Goal: Information Seeking & Learning: Check status

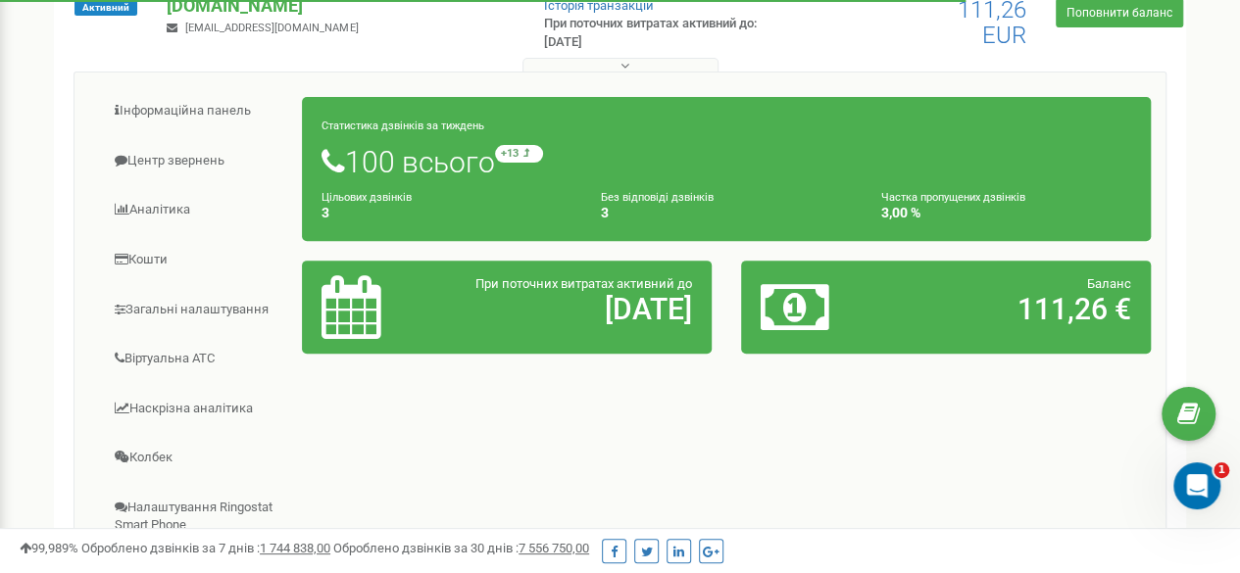
scroll to position [277, 0]
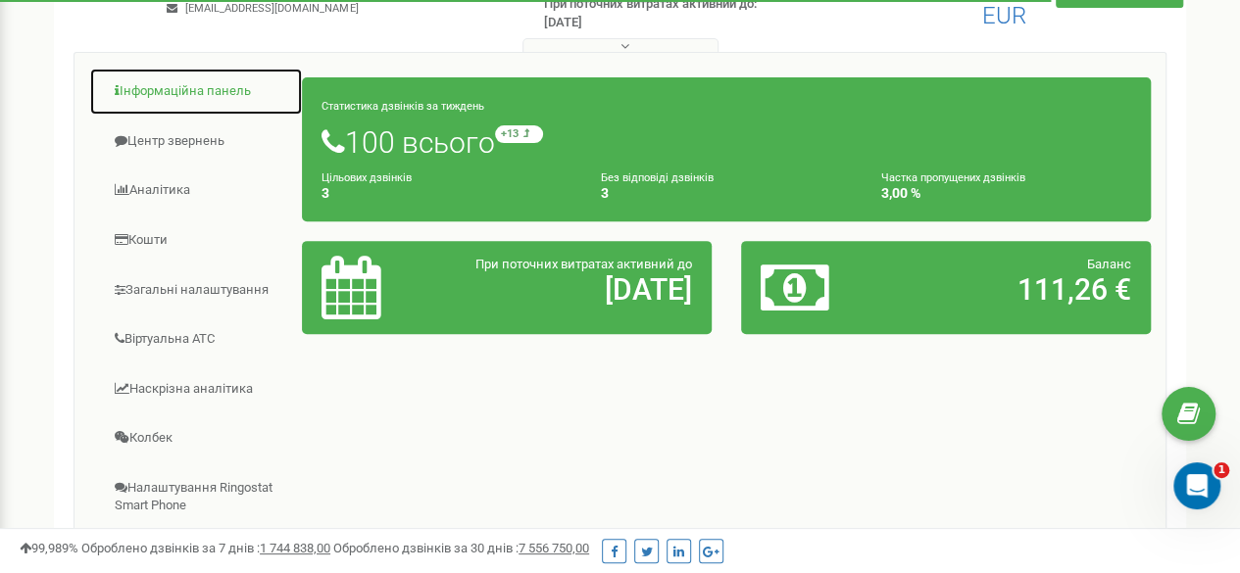
click at [204, 90] on link "Інформаційна панель" at bounding box center [196, 92] width 214 height 48
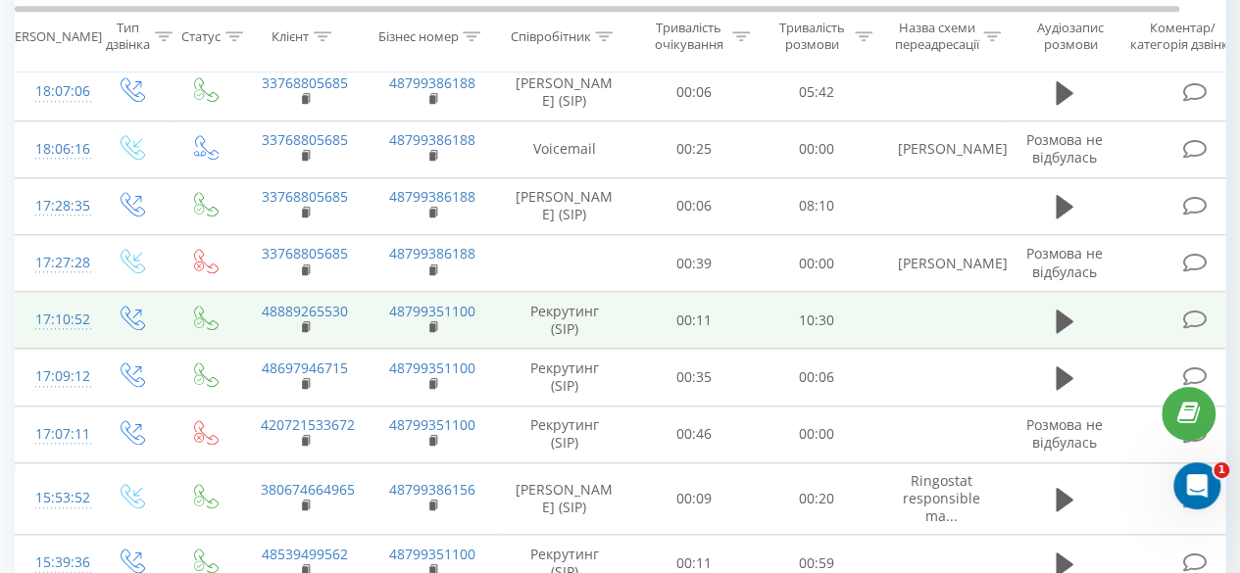
scroll to position [858, 0]
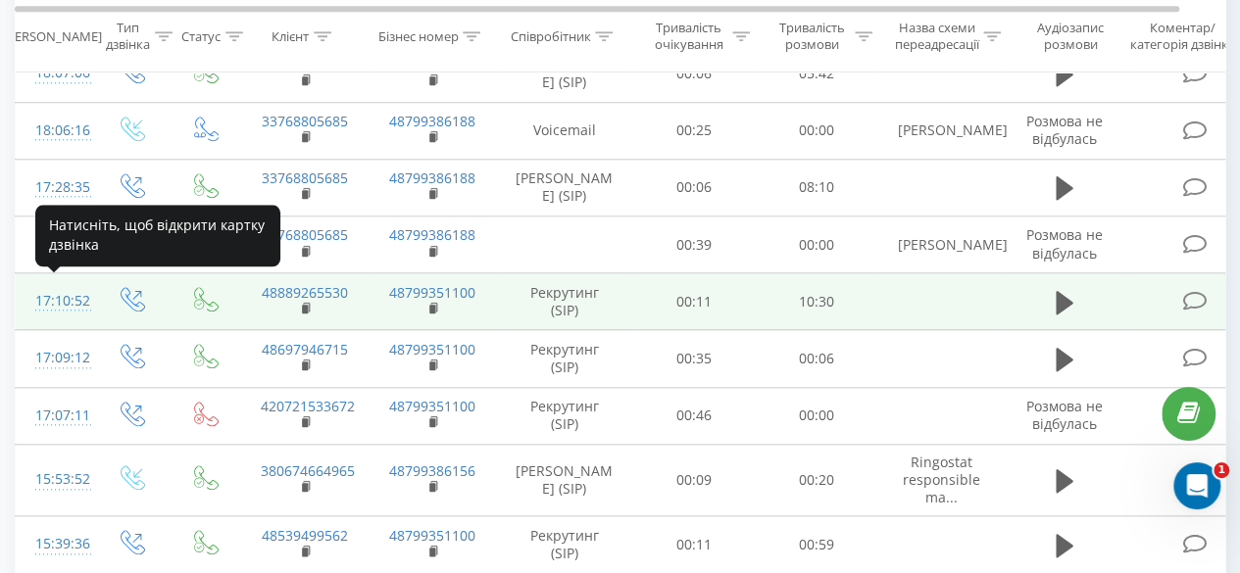
click at [51, 290] on div "17:10:52" at bounding box center [54, 301] width 39 height 38
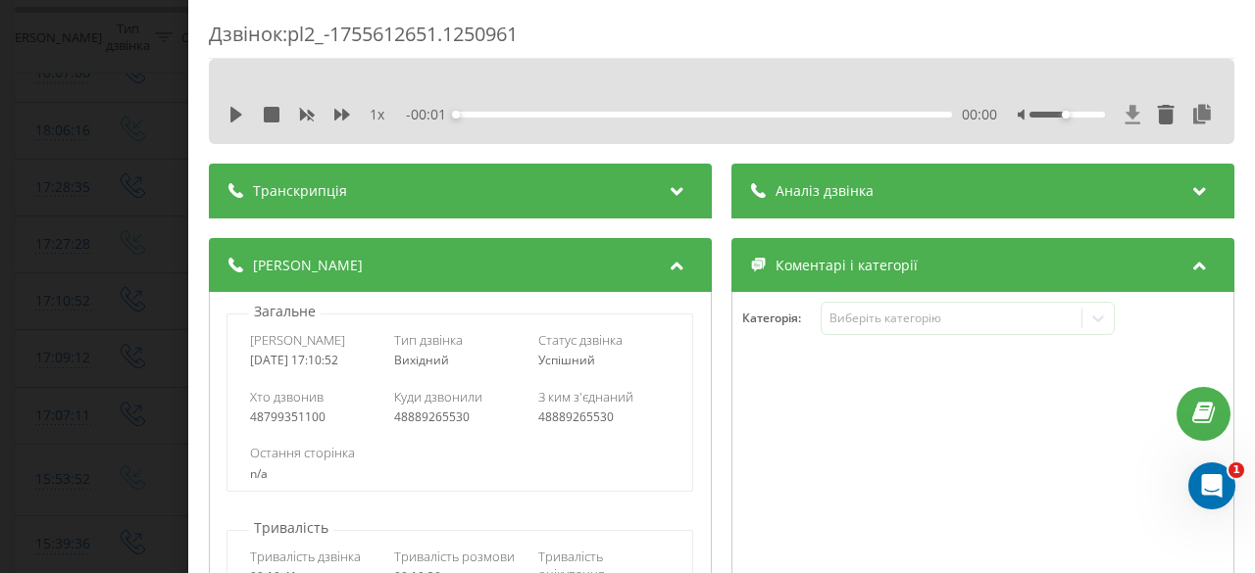
click at [1124, 120] on icon at bounding box center [1132, 115] width 17 height 20
click at [39, 149] on div "Дзвінок : pl2_-1755612651.1250961 1 x - 10:29 00:00 00:00 Транскрипція Для AI-а…" at bounding box center [627, 286] width 1255 height 573
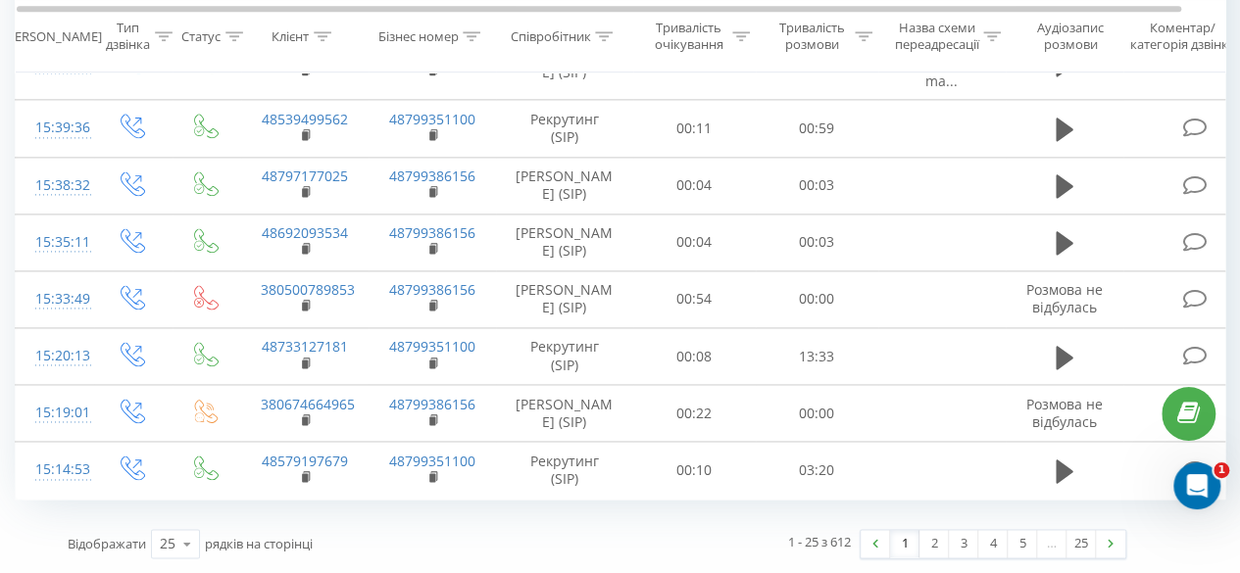
scroll to position [0, 1]
click at [925, 546] on link "2" at bounding box center [934, 543] width 29 height 27
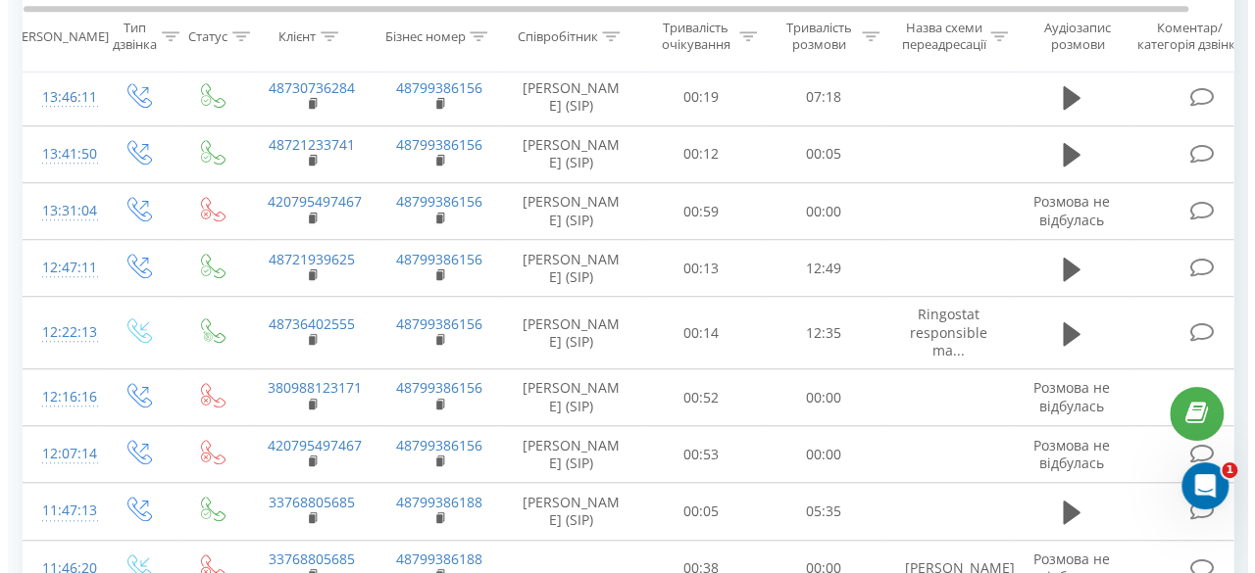
scroll to position [129, 0]
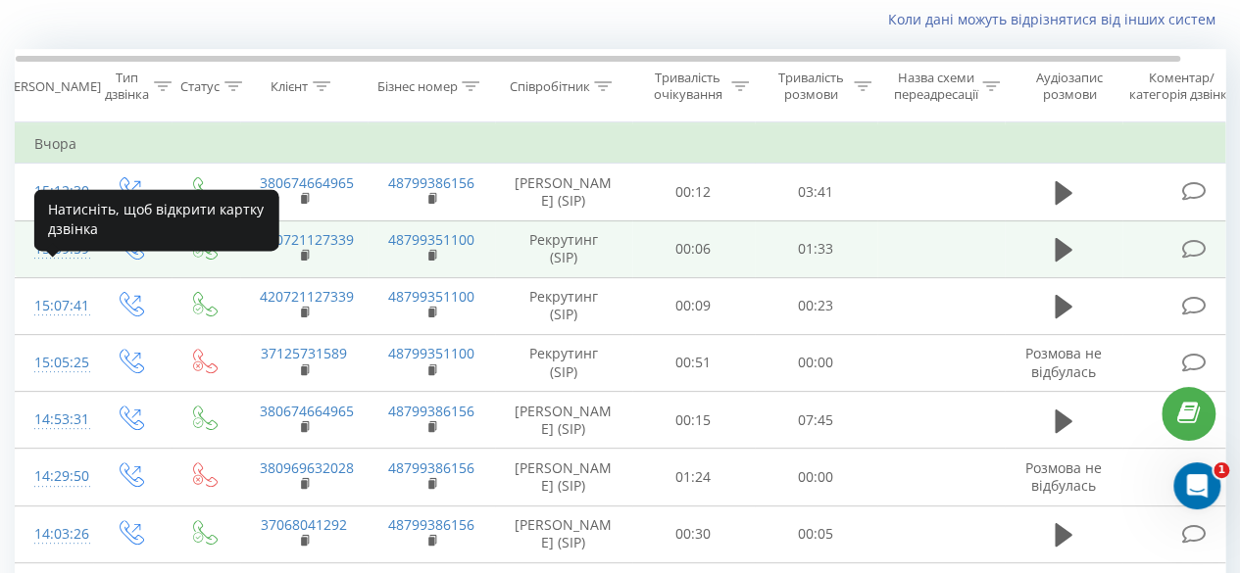
click at [53, 269] on div "15:09:59" at bounding box center [53, 249] width 39 height 38
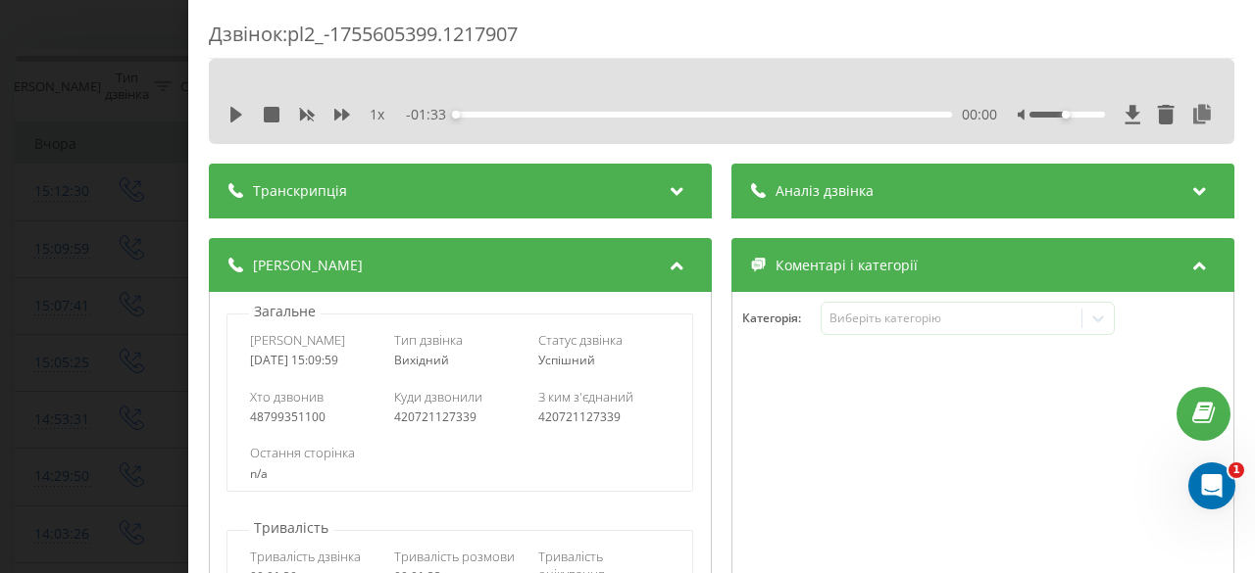
click at [1125, 109] on icon at bounding box center [1132, 115] width 17 height 20
click at [167, 277] on div "Дзвінок : pl2_-1755605399.1217907 1 x - 01:33 00:00 00:00 Транскрипція Для AI-а…" at bounding box center [627, 286] width 1255 height 573
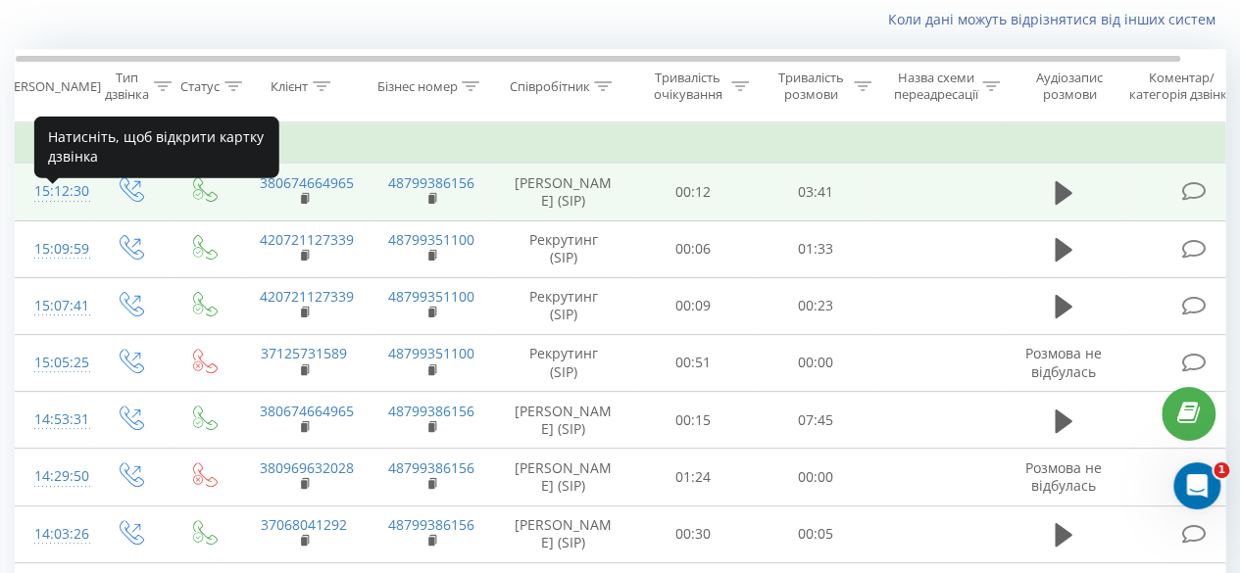
click at [59, 211] on div "15:12:30" at bounding box center [53, 192] width 39 height 38
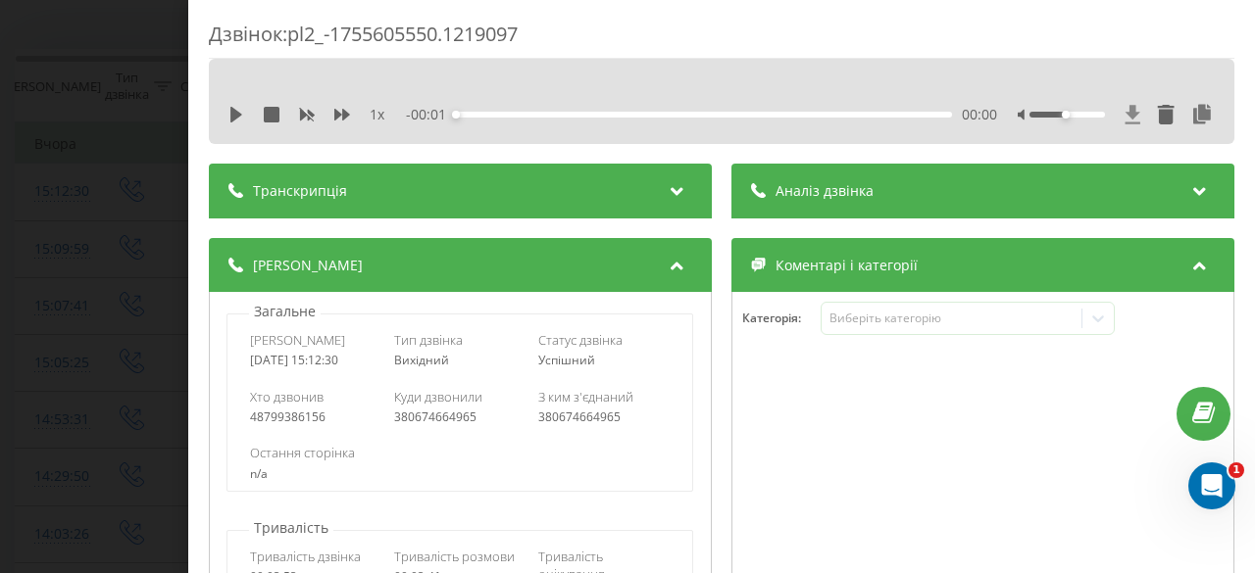
click at [1124, 111] on icon at bounding box center [1132, 115] width 17 height 20
click at [82, 86] on div "Дзвінок : pl2_-1755605550.1219097 1 x - 03:37 00:00 00:00 Транскрипція Для AI-а…" at bounding box center [627, 286] width 1255 height 573
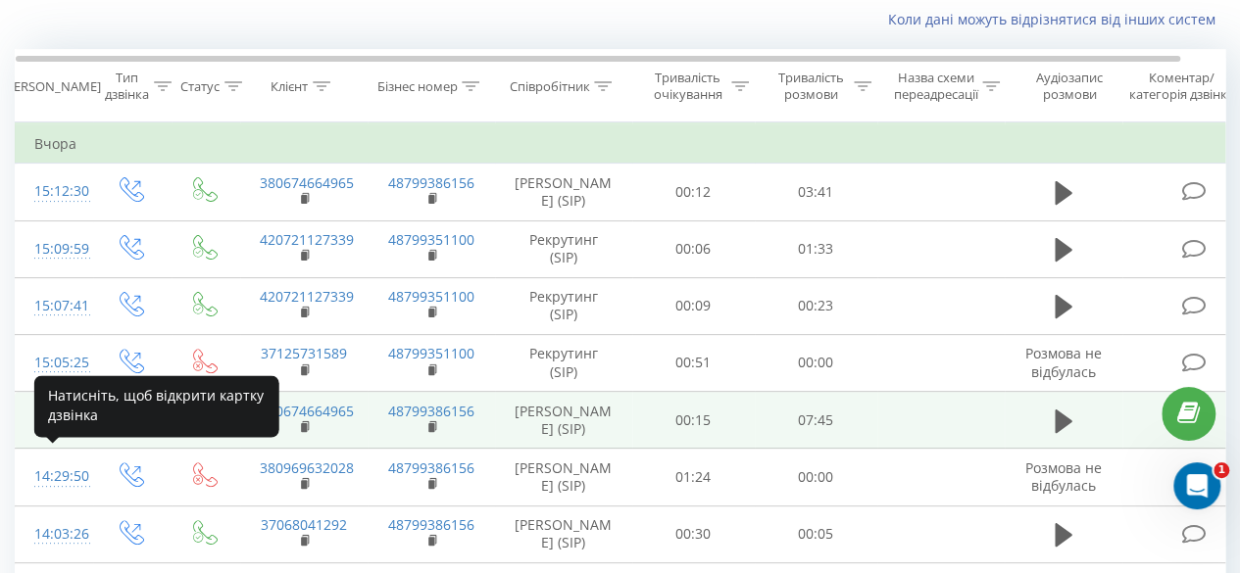
click at [59, 439] on div "14:53:31" at bounding box center [53, 420] width 39 height 38
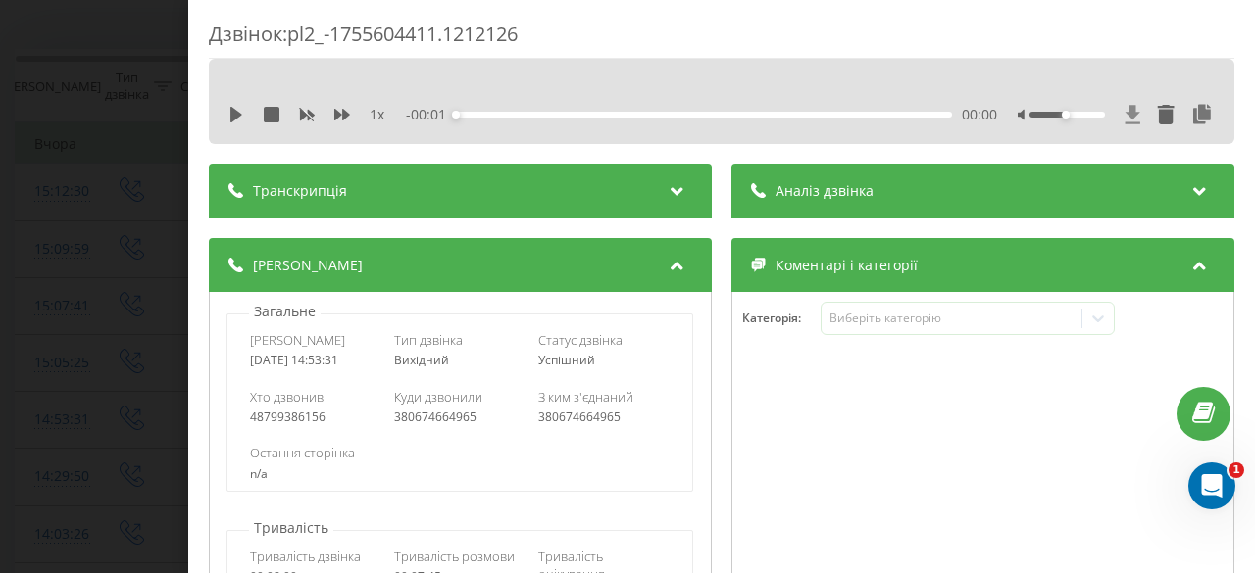
click at [1124, 116] on icon at bounding box center [1132, 115] width 17 height 20
click at [75, 242] on div "Дзвінок : pl2_-1755604411.1212126 1 x - 00:01 00:00 00:00 Транскрипція Для AI-а…" at bounding box center [627, 286] width 1255 height 573
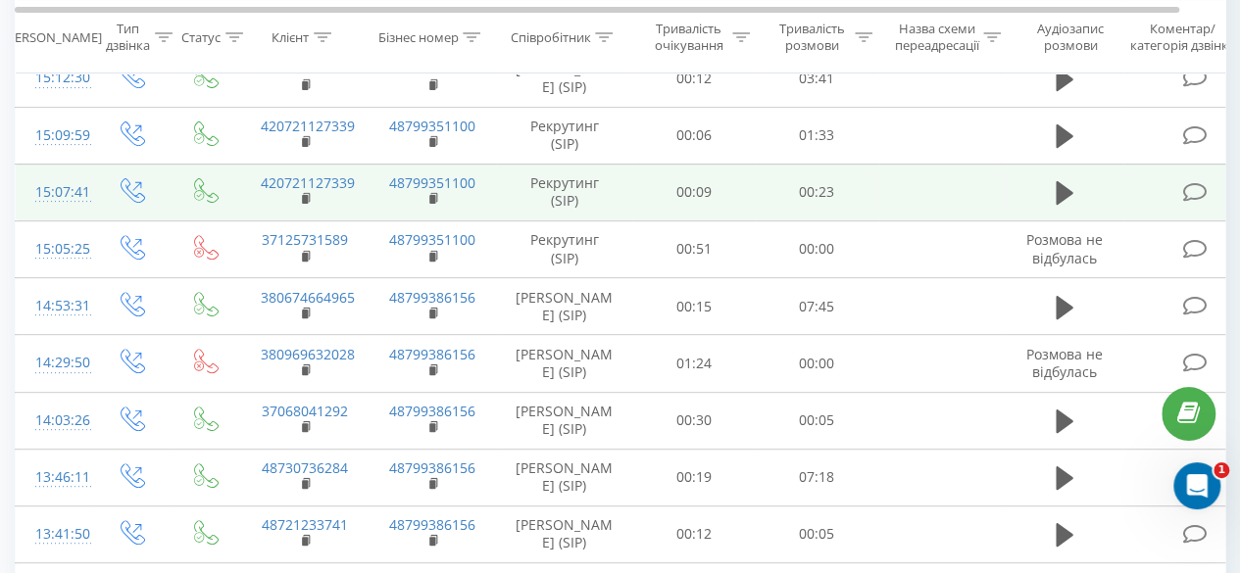
scroll to position [0, 1]
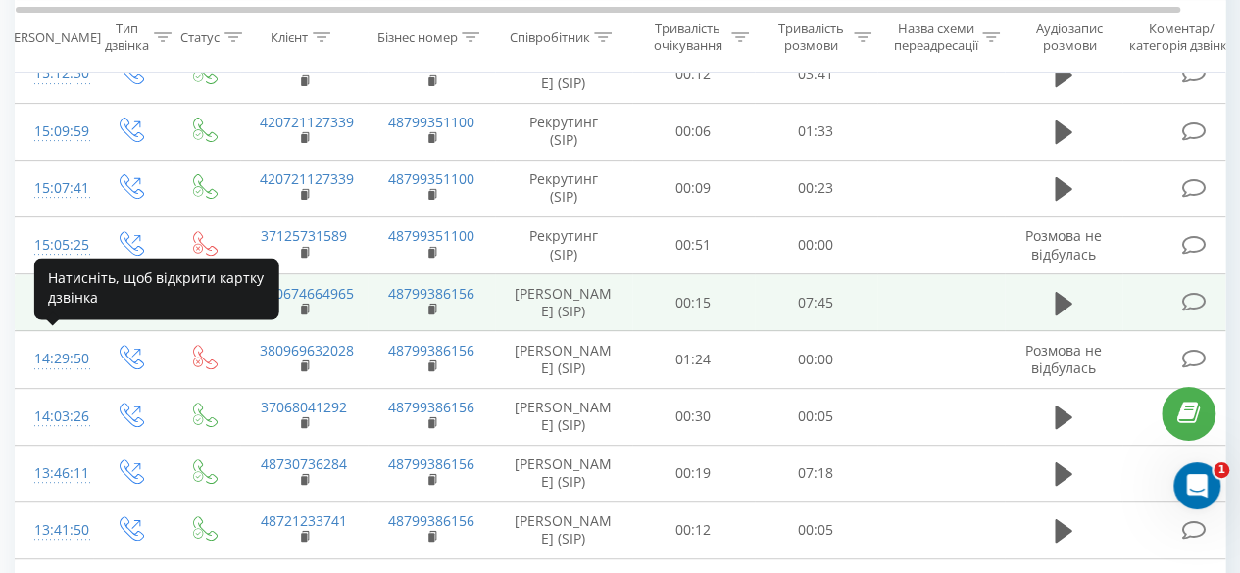
click at [50, 322] on div "14:53:31" at bounding box center [53, 302] width 39 height 38
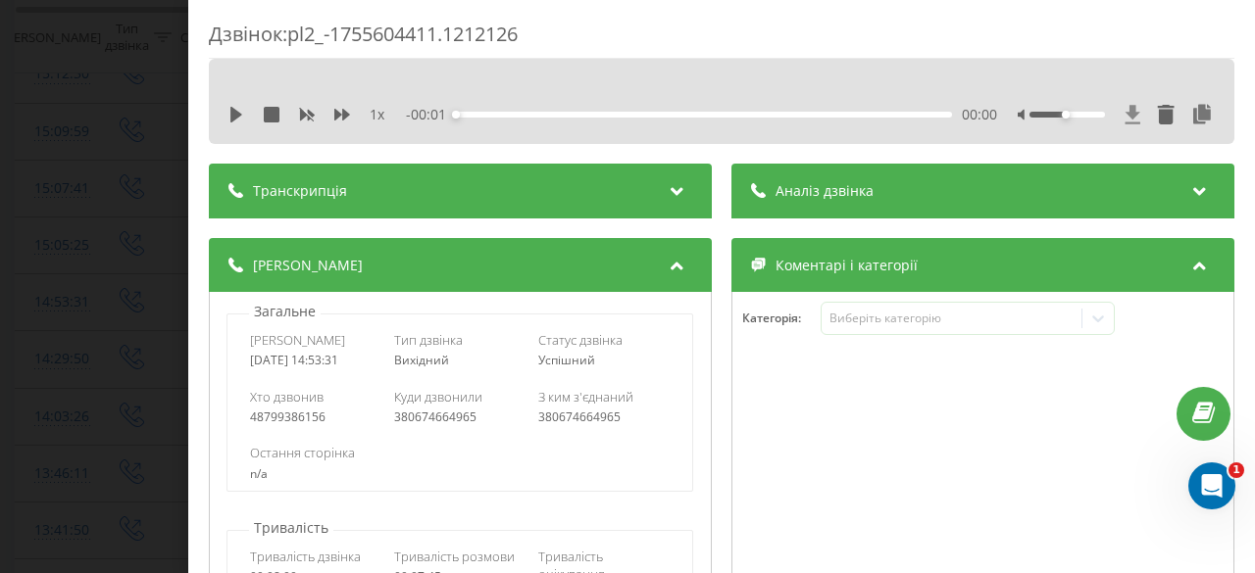
click at [1125, 113] on icon at bounding box center [1132, 114] width 15 height 19
click at [35, 53] on div "Дзвінок : pl2_-1755604411.1212126 1 x - 07:37 00:00 00:00 Транскрипція Для AI-а…" at bounding box center [627, 286] width 1255 height 573
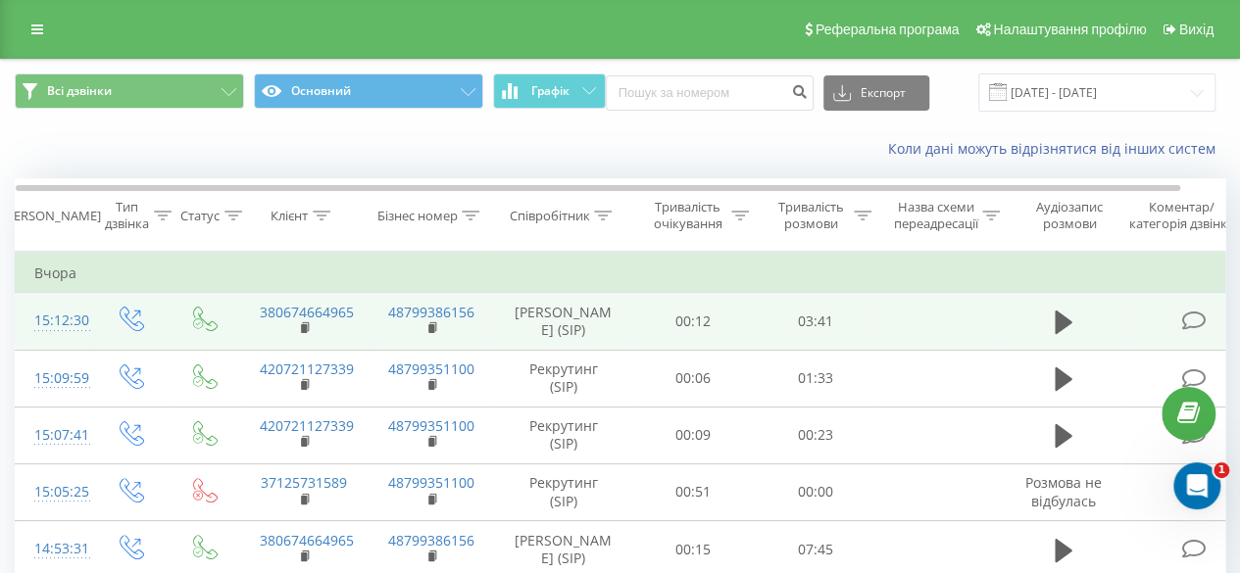
click at [61, 331] on div "15:12:30" at bounding box center [53, 321] width 39 height 38
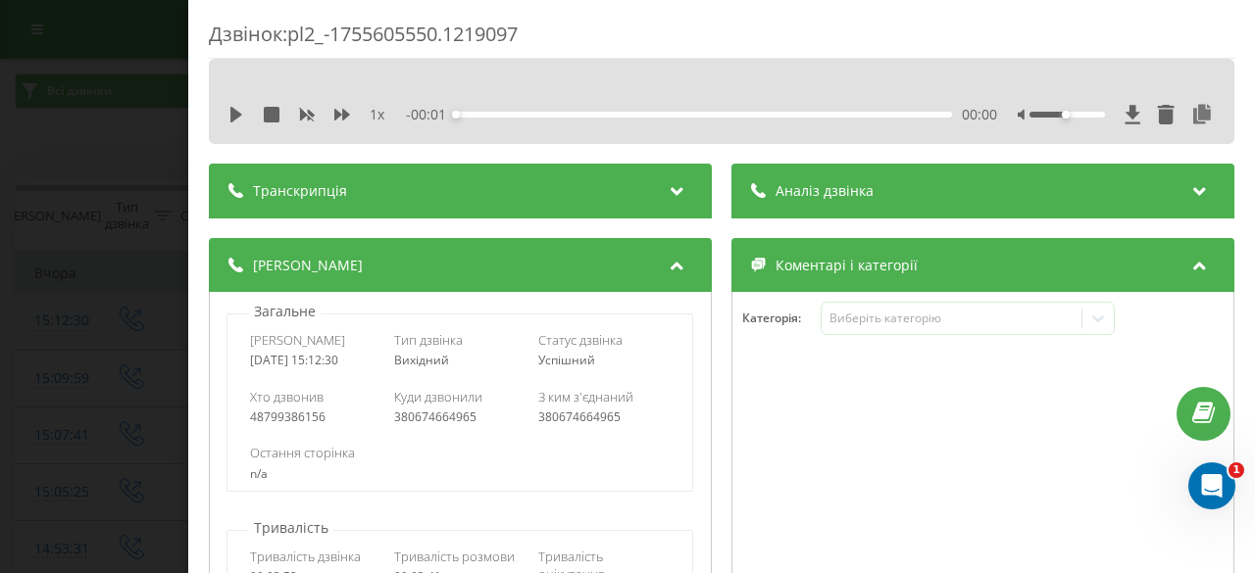
click at [61, 331] on div "Дзвінок : pl2_-1755605550.1219097 1 x - 00:01 00:00 00:00 Транскрипція Для AI-а…" at bounding box center [627, 286] width 1255 height 573
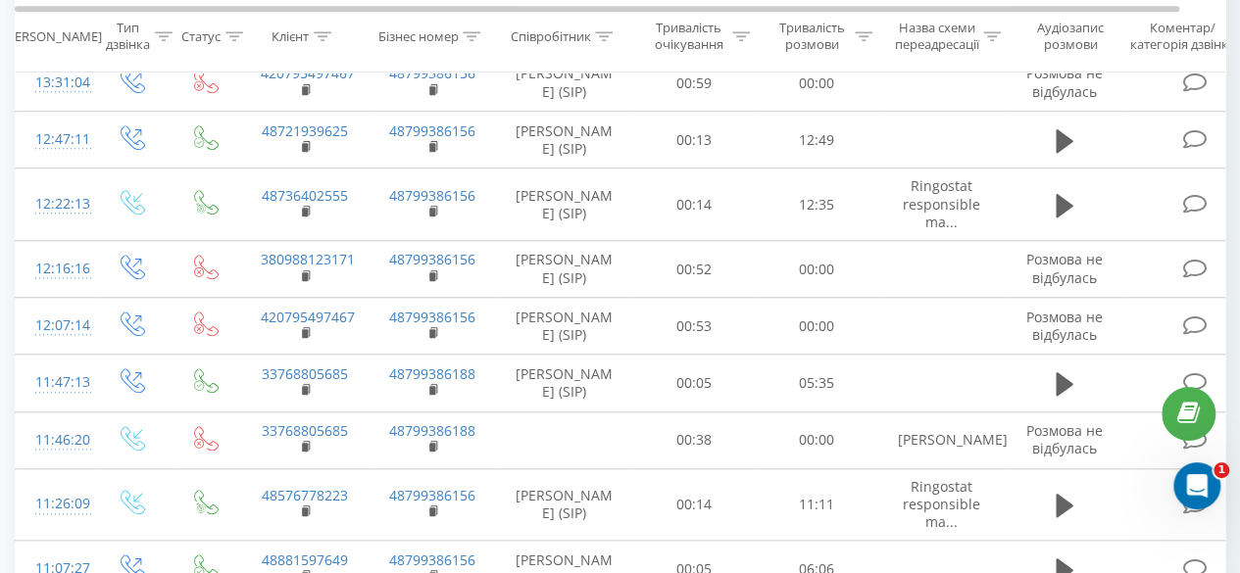
scroll to position [753, 0]
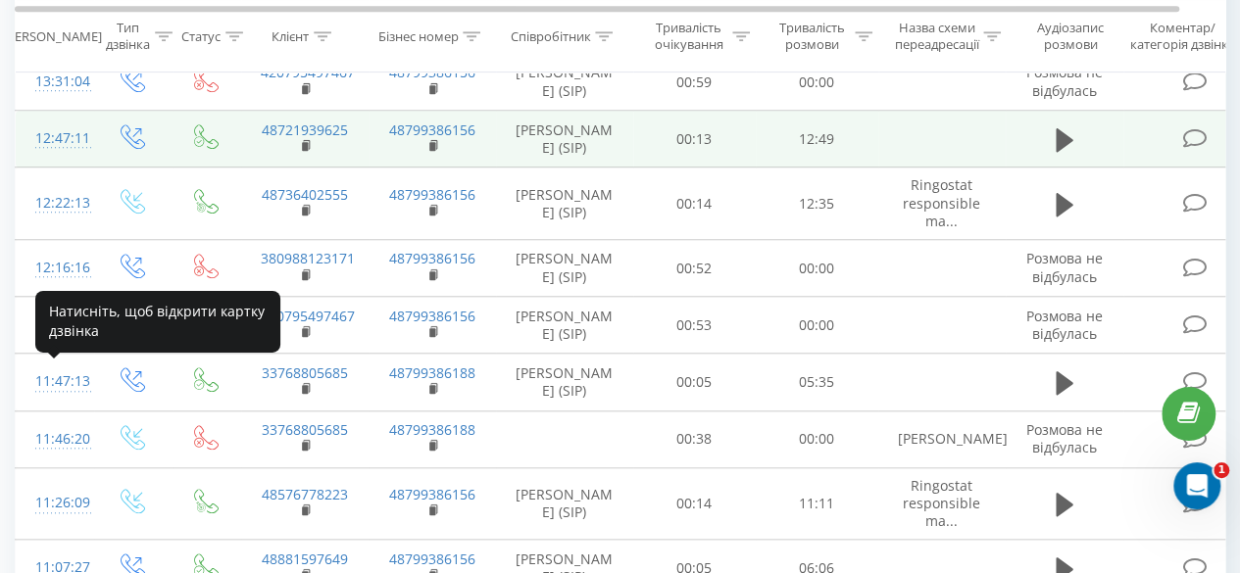
click at [63, 158] on div "12:47:11" at bounding box center [54, 139] width 39 height 38
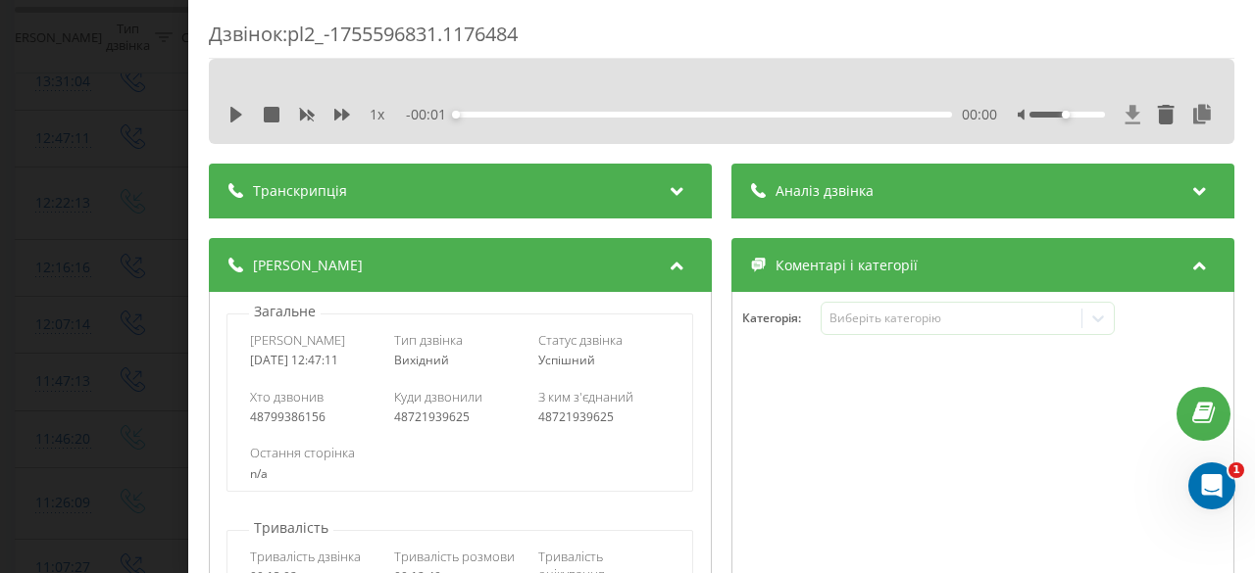
click at [1125, 113] on icon at bounding box center [1132, 114] width 15 height 19
click at [753, 21] on div "Дзвінок : pl2_-1755596831.1176484" at bounding box center [721, 40] width 1025 height 38
click at [13, 270] on div "Дзвінок : pl2_-1755596831.1176484 1 x - 12:34 00:00 00:00 Транскрипція Для AI-а…" at bounding box center [627, 286] width 1255 height 573
click at [1125, 109] on icon at bounding box center [1132, 114] width 15 height 19
click at [35, 213] on div "Дзвінок : pl2_-1755605550.1219097 1 x - 03:37 00:00 00:00 Транскрипція Для AI-а…" at bounding box center [627, 286] width 1255 height 573
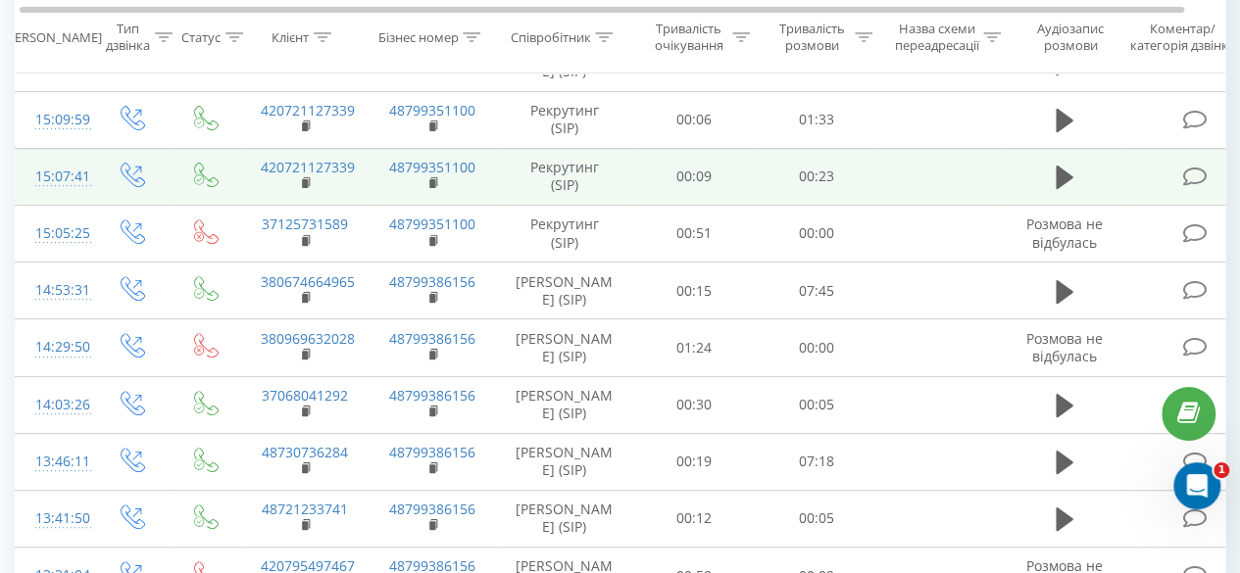
scroll to position [0, 2]
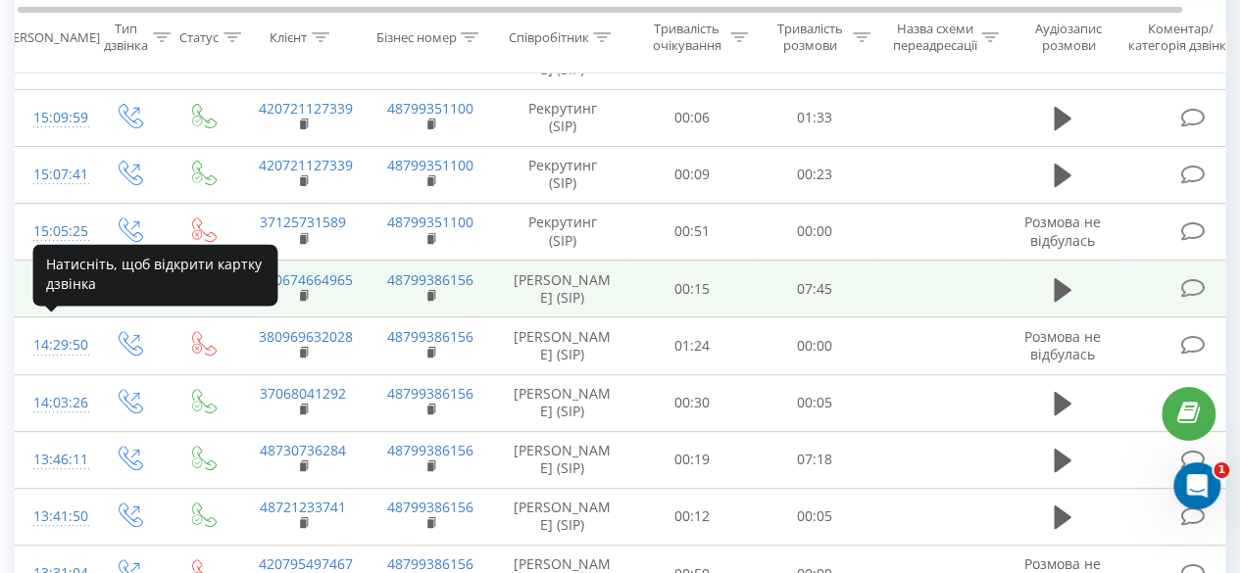
click at [58, 308] on div "14:53:31" at bounding box center [52, 289] width 39 height 38
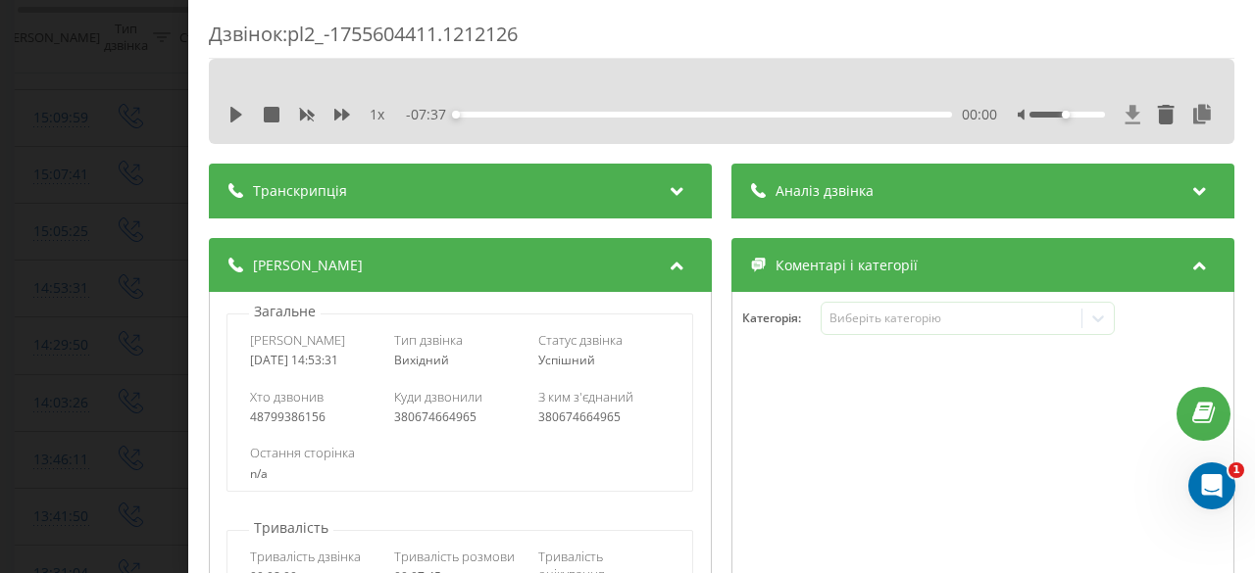
click at [1124, 115] on icon at bounding box center [1132, 115] width 17 height 20
click at [30, 123] on div "Дзвінок : pl2_-1755604411.1212126 1 x - 07:37 00:00 00:00 Транскрипція Для AI-а…" at bounding box center [627, 286] width 1255 height 573
